Goal: Entertainment & Leisure: Consume media (video, audio)

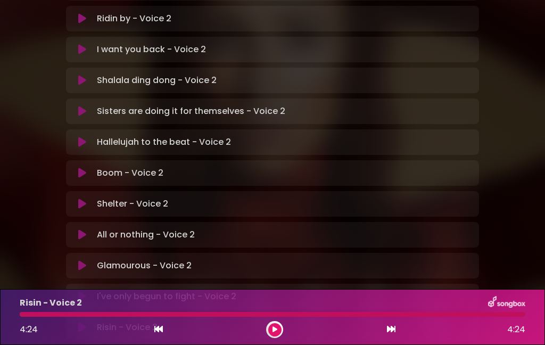
scroll to position [306, 0]
click at [82, 199] on icon at bounding box center [82, 204] width 8 height 11
click at [86, 199] on icon at bounding box center [82, 204] width 8 height 11
click at [81, 199] on icon at bounding box center [82, 204] width 8 height 11
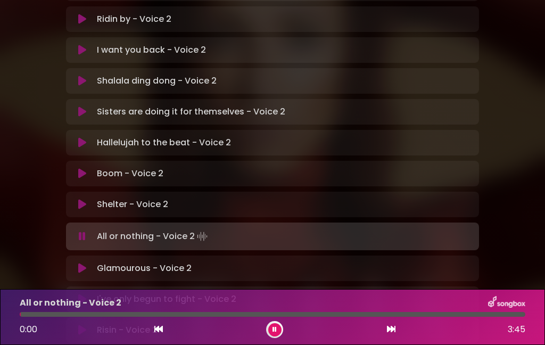
click at [87, 199] on button at bounding box center [82, 204] width 20 height 11
click at [81, 199] on icon at bounding box center [82, 204] width 8 height 11
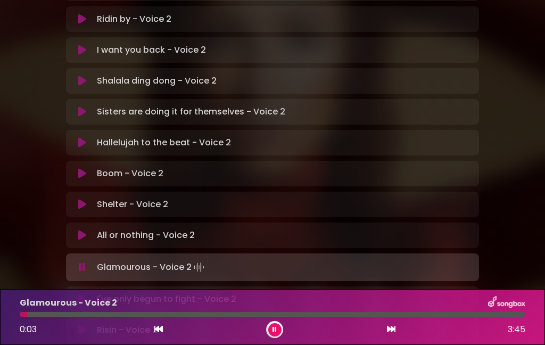
click at [78, 230] on button at bounding box center [82, 235] width 20 height 11
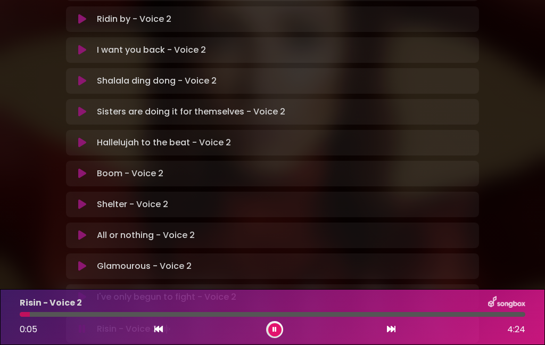
click at [84, 291] on icon at bounding box center [82, 296] width 8 height 11
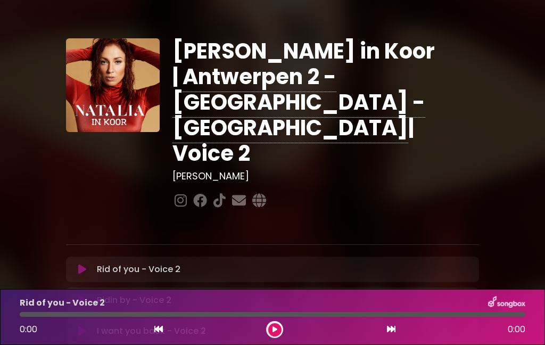
click at [269, 336] on div at bounding box center [274, 329] width 17 height 17
click at [278, 334] on button at bounding box center [274, 329] width 13 height 13
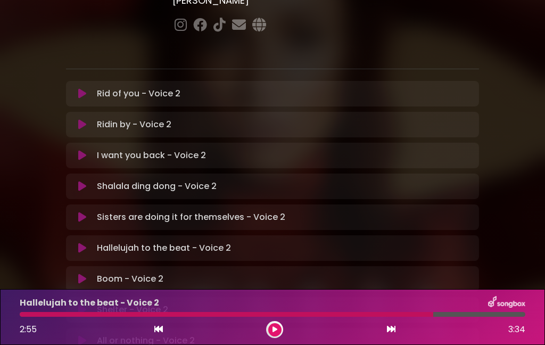
scroll to position [177, 0]
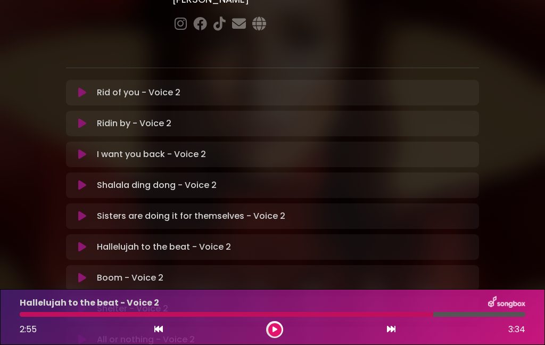
click at [77, 272] on button at bounding box center [82, 277] width 20 height 11
click at [103, 271] on p "Boom - Voice 2 Loading Track..." at bounding box center [130, 277] width 66 height 13
click at [80, 272] on icon at bounding box center [82, 277] width 8 height 11
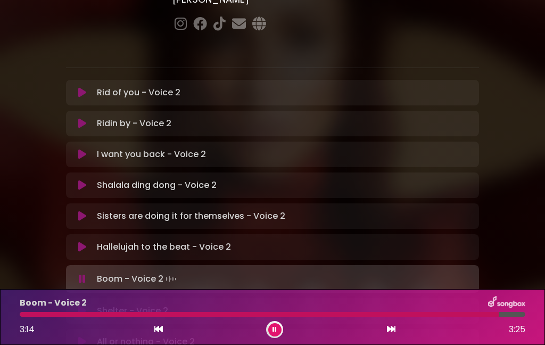
click at [77, 241] on button at bounding box center [82, 246] width 20 height 11
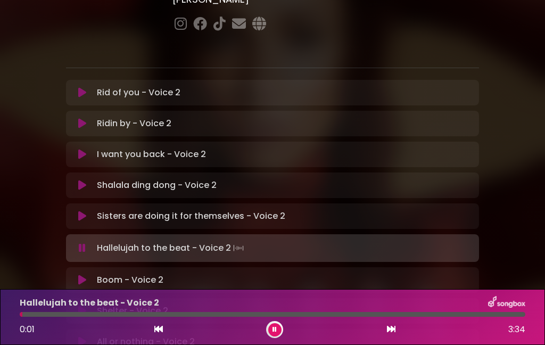
click at [77, 274] on button at bounding box center [82, 279] width 20 height 11
